Goal: Transaction & Acquisition: Purchase product/service

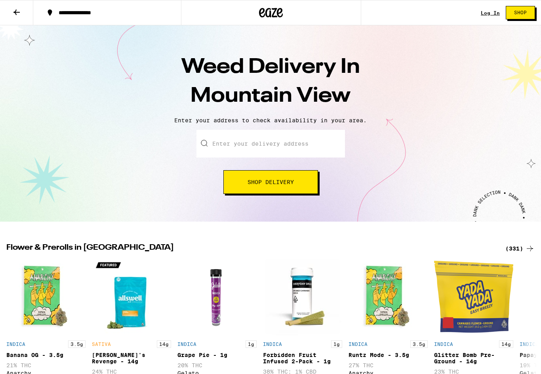
click at [316, 150] on input "Enter your delivery address" at bounding box center [270, 144] width 148 height 28
click at [291, 188] on button "Shop Delivery" at bounding box center [270, 182] width 95 height 24
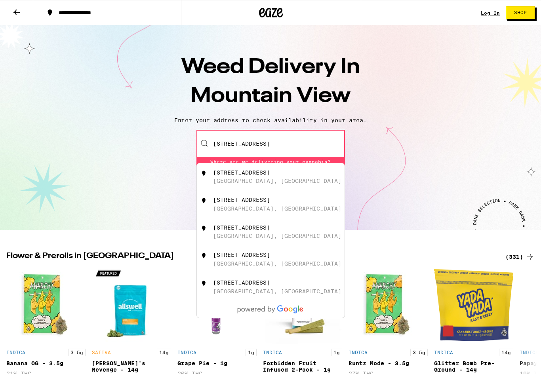
click at [256, 172] on div "[STREET_ADDRESS]" at bounding box center [241, 172] width 57 height 6
type input "[STREET_ADDRESS]"
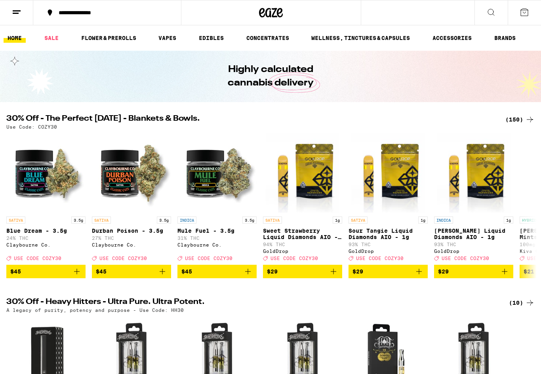
click at [102, 38] on link "FLOWER & PREROLLS" at bounding box center [108, 38] width 63 height 10
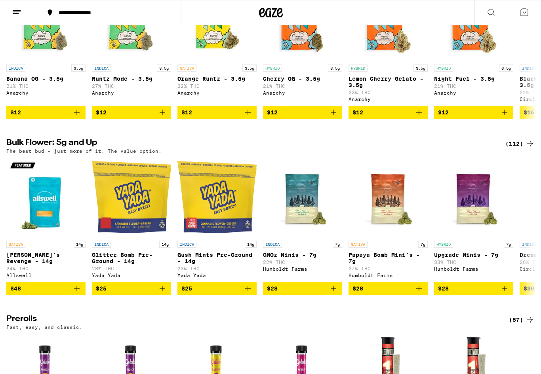
scroll to position [146, 0]
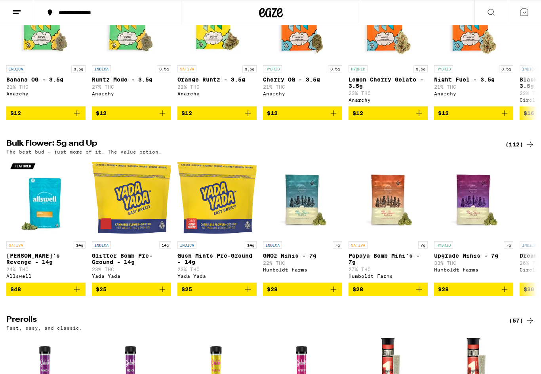
click at [518, 149] on div "(112)" at bounding box center [519, 145] width 29 height 10
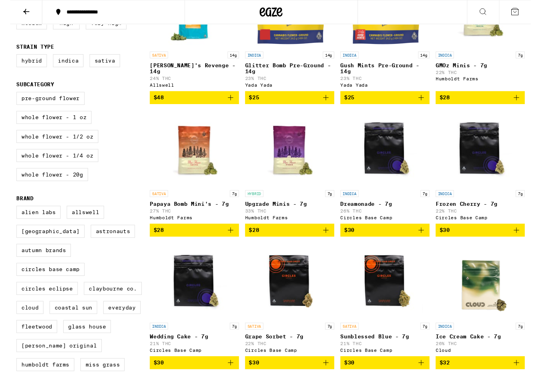
scroll to position [144, 0]
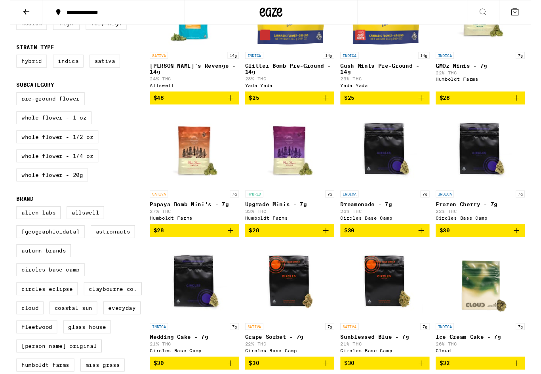
click at [27, 188] on label "Whole Flower - 20g" at bounding box center [43, 181] width 74 height 13
click at [8, 97] on input "Whole Flower - 20g" at bounding box center [8, 97] width 0 height 0
checkbox input "true"
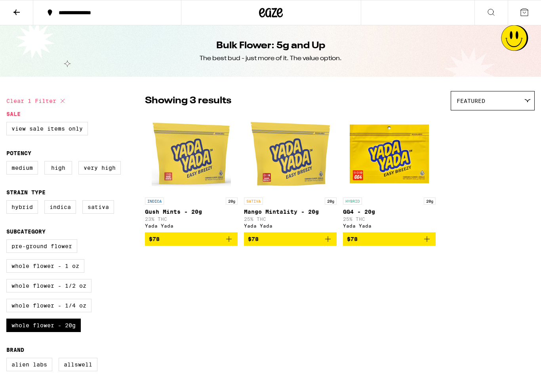
click at [11, 13] on button at bounding box center [16, 12] width 33 height 25
checkbox input "false"
